Goal: Task Accomplishment & Management: Use online tool/utility

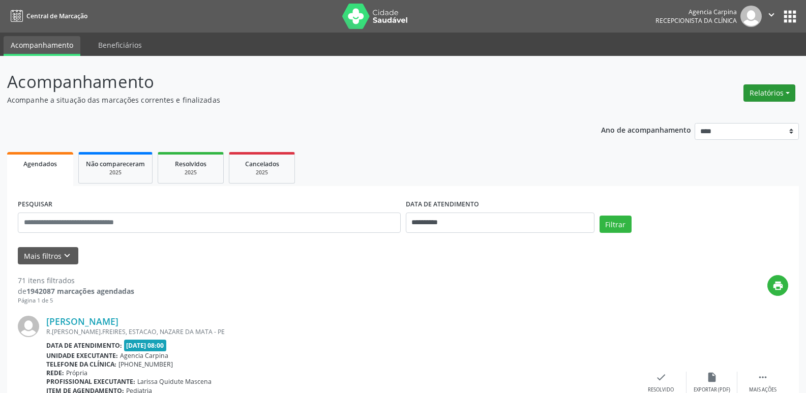
click at [767, 93] on button "Relatórios" at bounding box center [770, 92] width 52 height 17
click at [726, 113] on link "Agendamentos" at bounding box center [741, 115] width 109 height 14
select select "*"
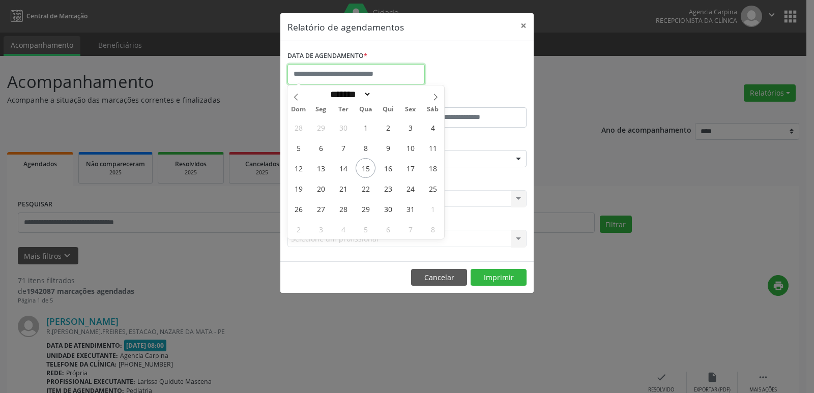
click at [344, 72] on input "text" at bounding box center [355, 74] width 137 height 20
click at [367, 171] on span "15" at bounding box center [366, 168] width 20 height 20
type input "**********"
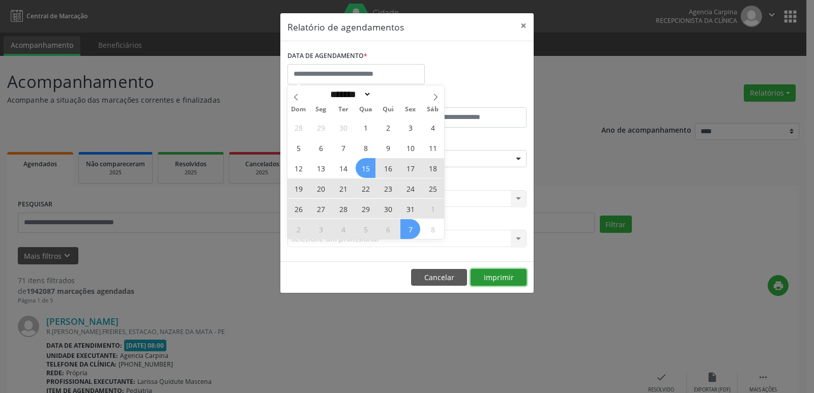
select select "*"
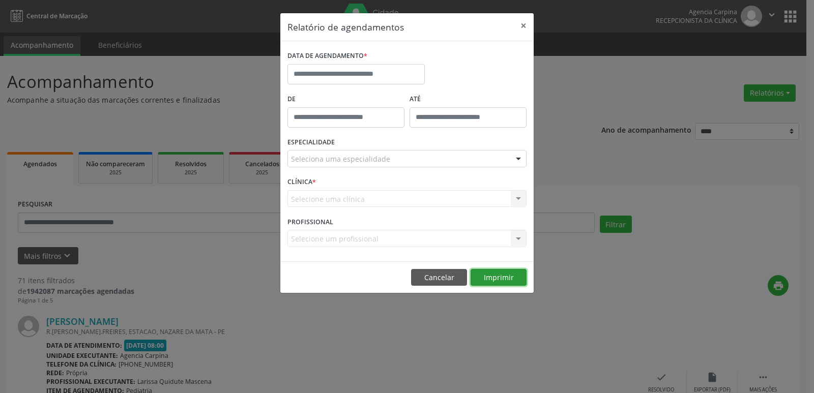
click at [496, 276] on button "Imprimir" at bounding box center [498, 277] width 56 height 17
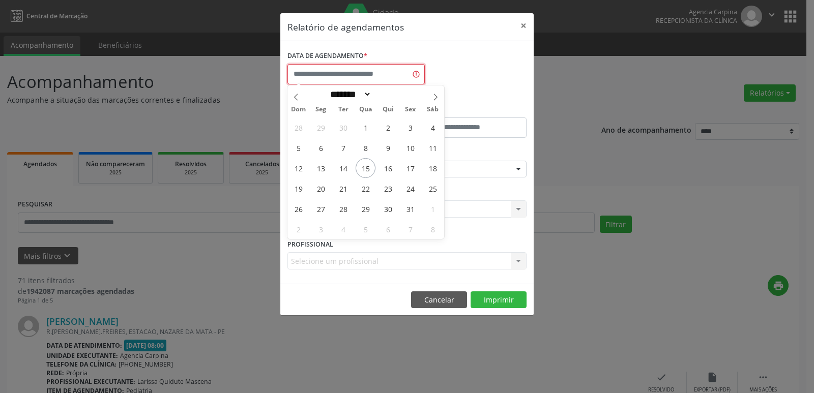
click at [336, 77] on input "text" at bounding box center [355, 74] width 137 height 20
click at [367, 167] on span "15" at bounding box center [366, 168] width 20 height 20
type input "**********"
click at [367, 167] on span "15" at bounding box center [366, 168] width 20 height 20
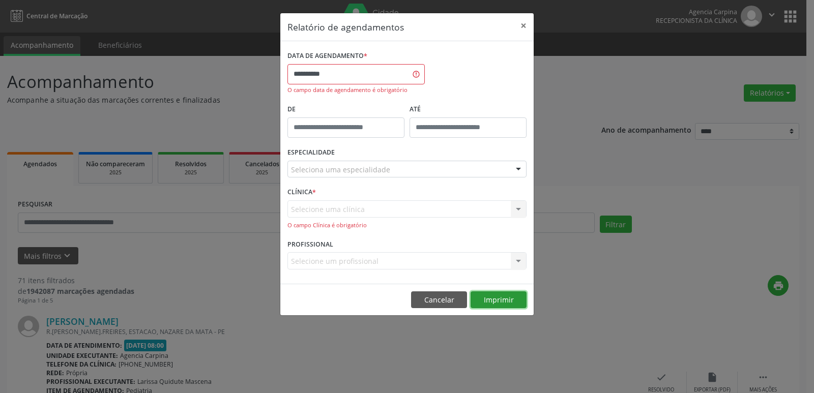
click at [506, 300] on button "Imprimir" at bounding box center [498, 299] width 56 height 17
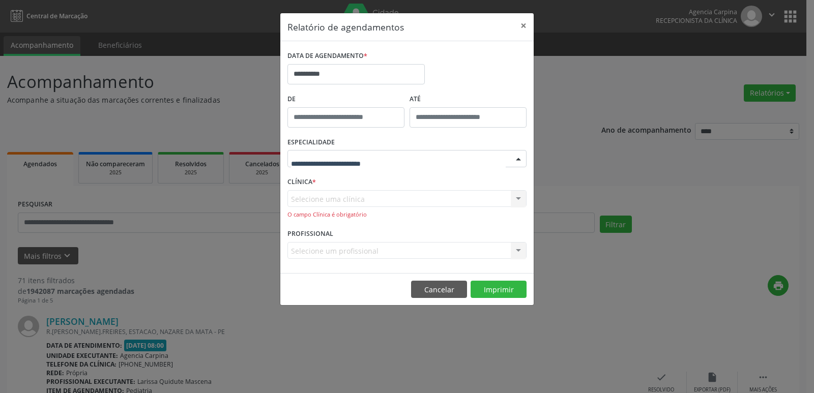
click at [517, 160] on div at bounding box center [518, 159] width 15 height 17
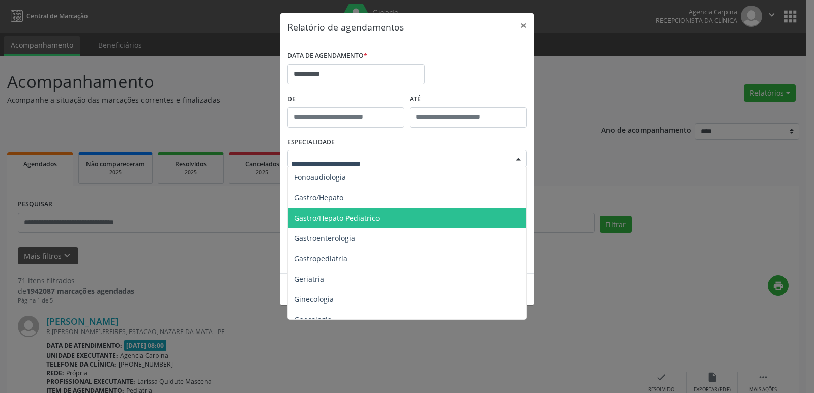
scroll to position [661, 0]
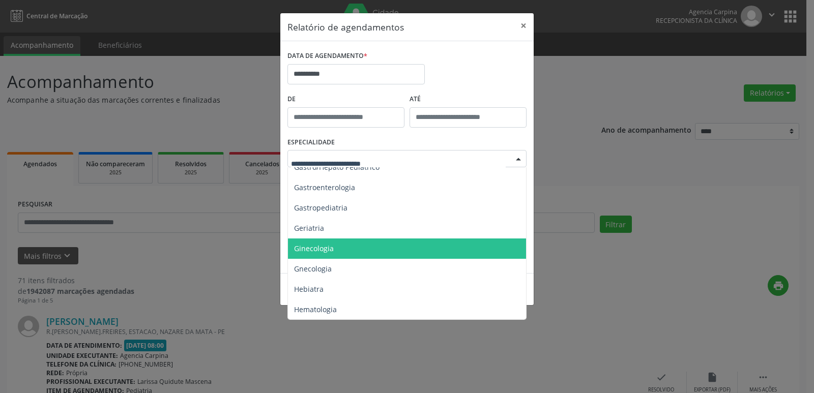
click at [308, 248] on span "Ginecologia" at bounding box center [314, 249] width 40 height 10
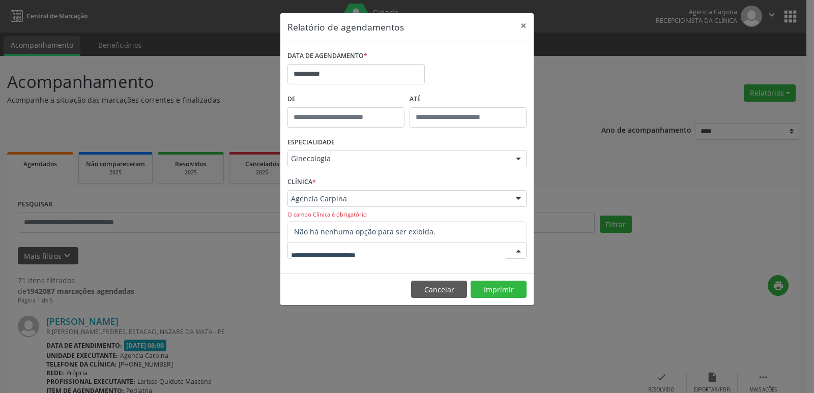
click at [518, 251] on div at bounding box center [518, 251] width 15 height 17
click at [516, 253] on div at bounding box center [518, 251] width 15 height 17
click at [517, 252] on div at bounding box center [518, 251] width 15 height 17
click at [522, 25] on button "×" at bounding box center [523, 25] width 20 height 25
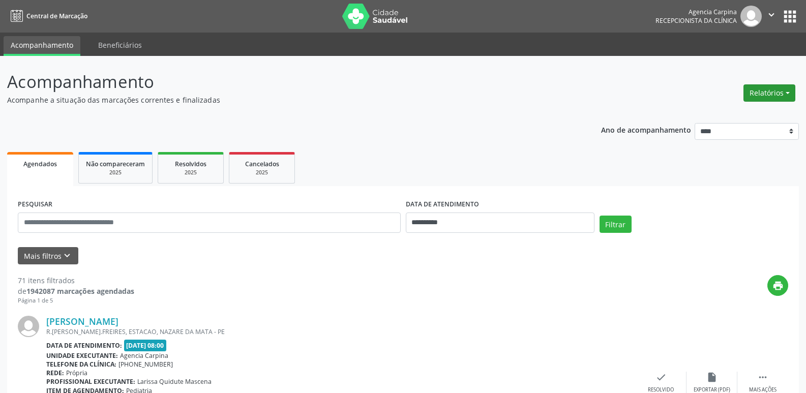
click at [787, 93] on button "Relatórios" at bounding box center [770, 92] width 52 height 17
click at [728, 115] on link "Agendamentos" at bounding box center [741, 115] width 109 height 14
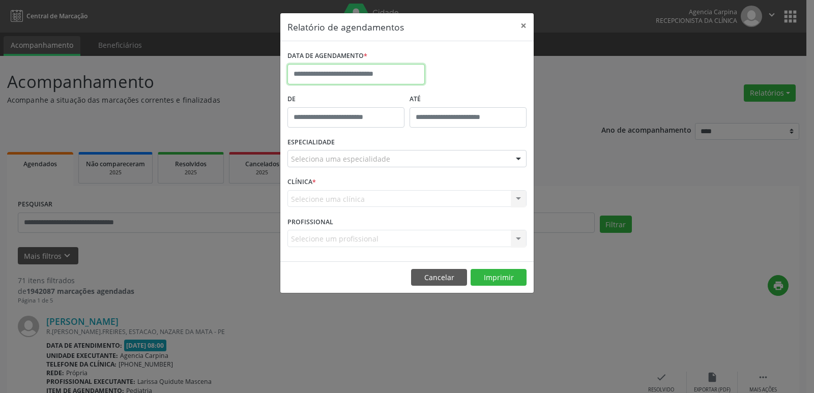
click at [370, 72] on input "text" at bounding box center [355, 74] width 137 height 20
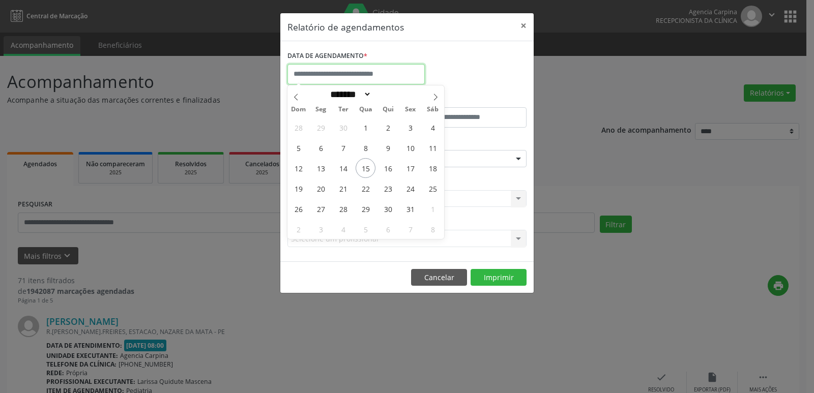
click at [370, 72] on input "text" at bounding box center [355, 74] width 137 height 20
click at [368, 167] on span "15" at bounding box center [366, 168] width 20 height 20
type input "**********"
click at [368, 167] on span "15" at bounding box center [366, 168] width 20 height 20
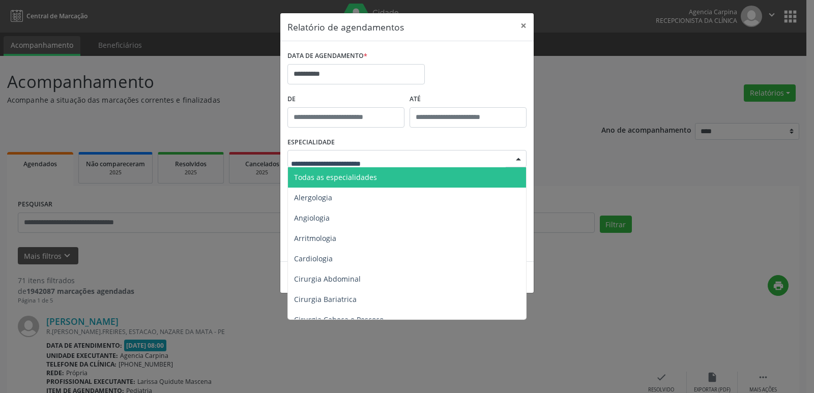
click at [519, 159] on div at bounding box center [518, 159] width 15 height 17
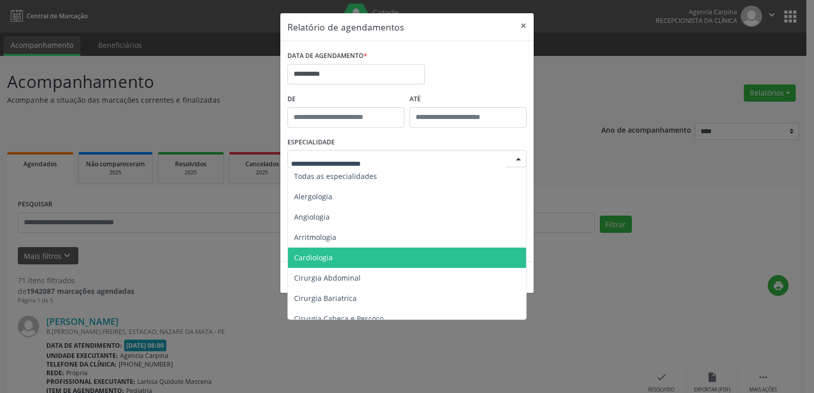
scroll to position [0, 0]
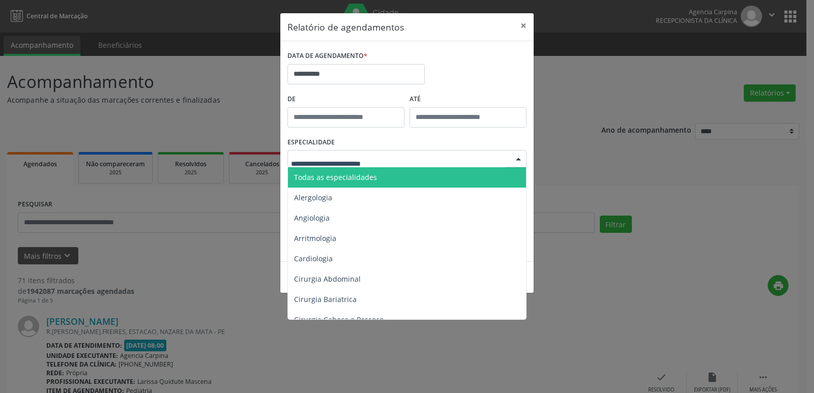
click at [339, 176] on span "Todas as especialidades" at bounding box center [335, 177] width 83 height 10
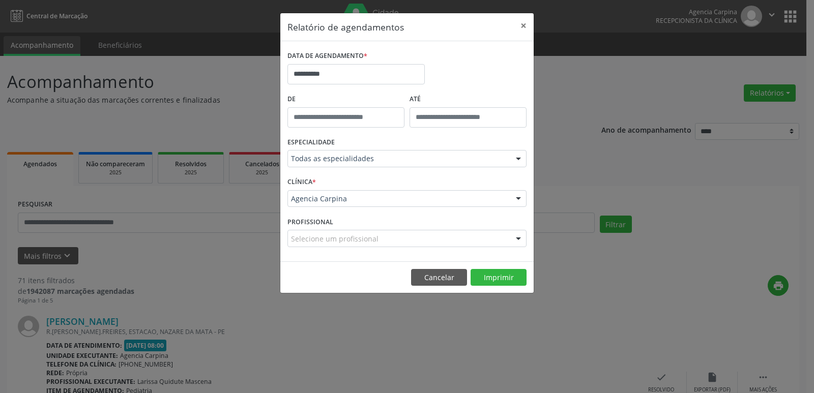
click at [518, 199] on div at bounding box center [518, 199] width 15 height 17
click at [595, 174] on div "**********" at bounding box center [407, 196] width 814 height 393
click at [497, 276] on button "Imprimir" at bounding box center [498, 277] width 56 height 17
